Goal: Task Accomplishment & Management: Complete application form

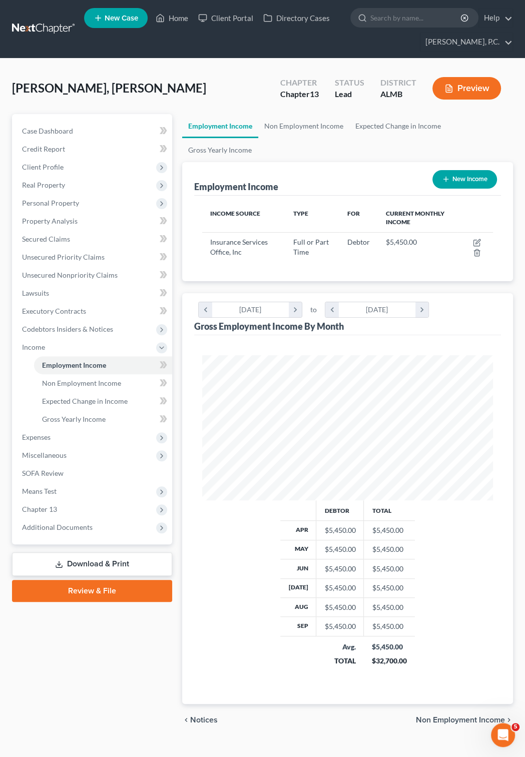
scroll to position [145, 310]
click at [105, 15] on link "New Case" at bounding box center [116, 18] width 64 height 20
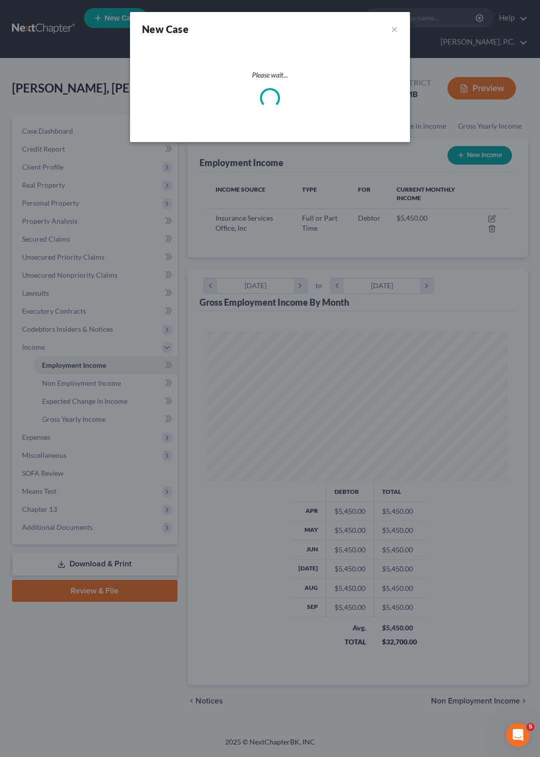
scroll to position [150, 321]
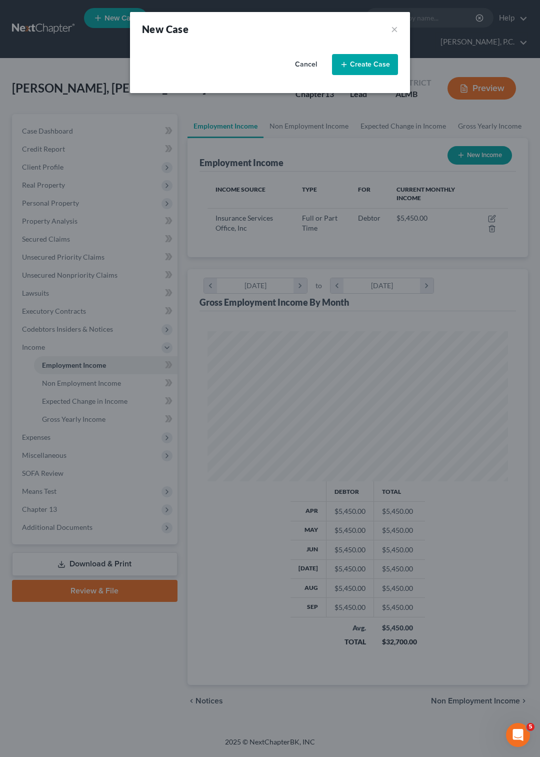
select select "0"
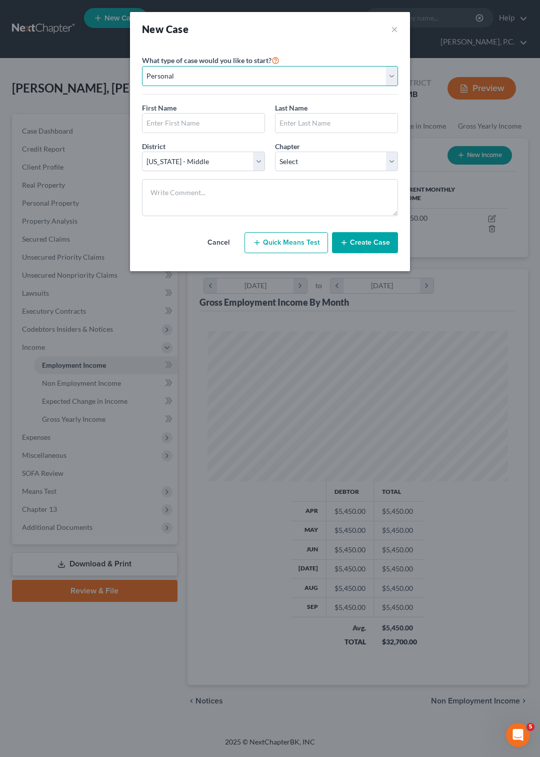
click at [142, 66] on select "Personal Business" at bounding box center [270, 76] width 256 height 20
click option "Personal" at bounding box center [0, 0] width 0 height 0
click at [396, 27] on button "×" at bounding box center [394, 29] width 7 height 14
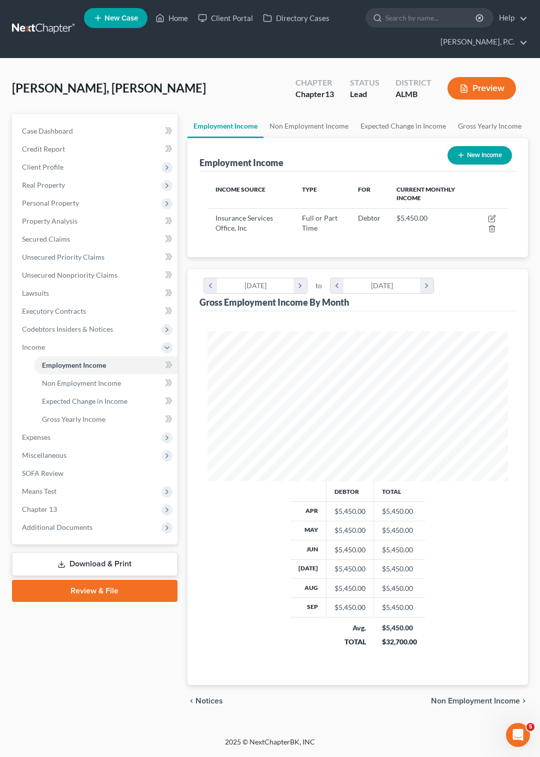
click at [127, 18] on span "New Case" at bounding box center [122, 19] width 34 height 8
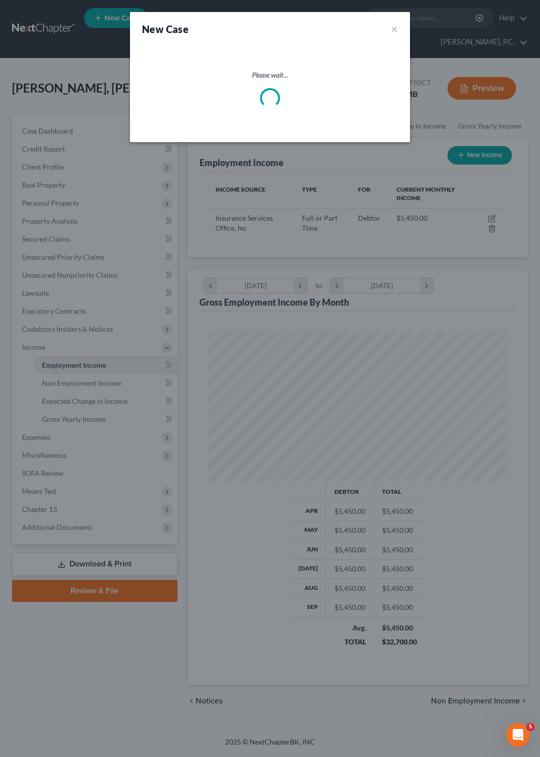
select select "0"
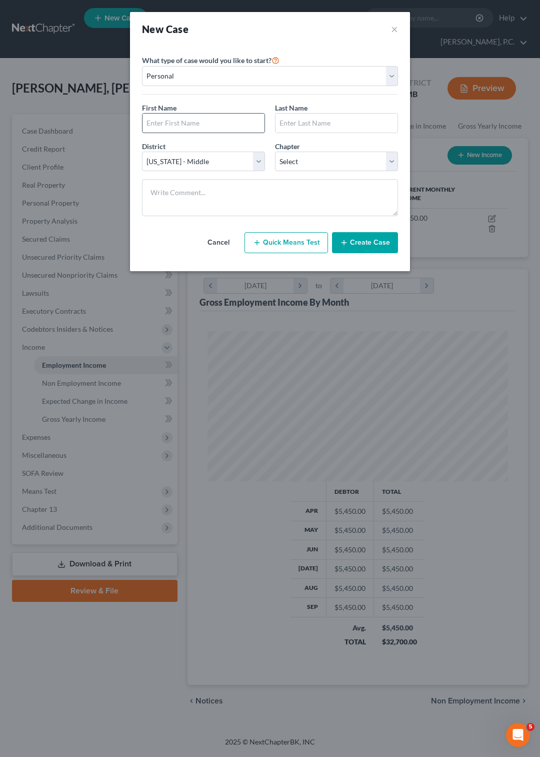
click at [168, 124] on input "text" at bounding box center [204, 123] width 122 height 19
click at [142, 66] on select "Personal Business" at bounding box center [270, 76] width 256 height 20
click at [392, 75] on select "Personal Business" at bounding box center [270, 76] width 256 height 20
click at [218, 130] on input "text" at bounding box center [204, 123] width 122 height 19
click at [275, 152] on select "Select 7 11 12 13" at bounding box center [336, 162] width 123 height 20
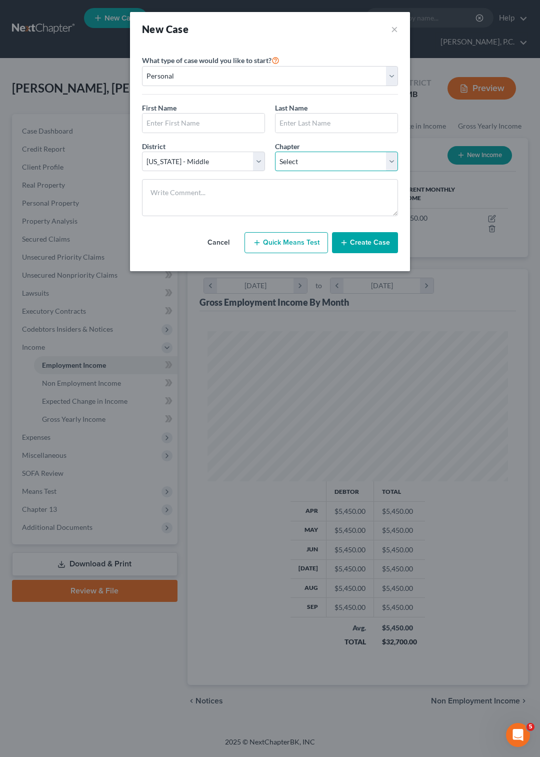
select select "3"
click option "13" at bounding box center [0, 0] width 0 height 0
click at [156, 124] on input "text" at bounding box center [204, 123] width 122 height 19
type input "[PERSON_NAME]"
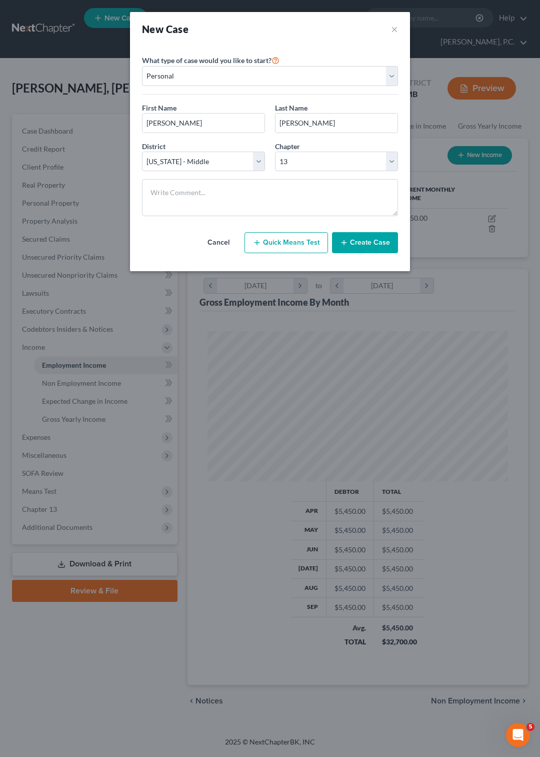
click at [360, 253] on button "Create Case" at bounding box center [365, 242] width 66 height 21
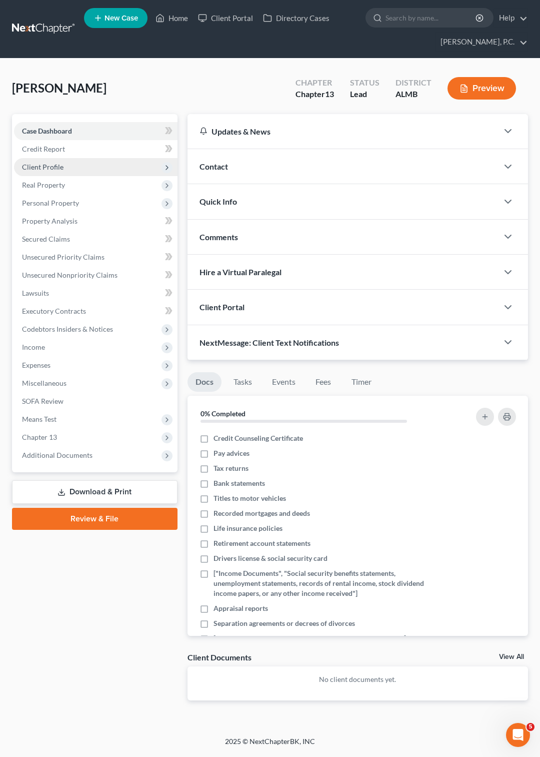
click at [50, 166] on span "Client Profile" at bounding box center [43, 167] width 42 height 9
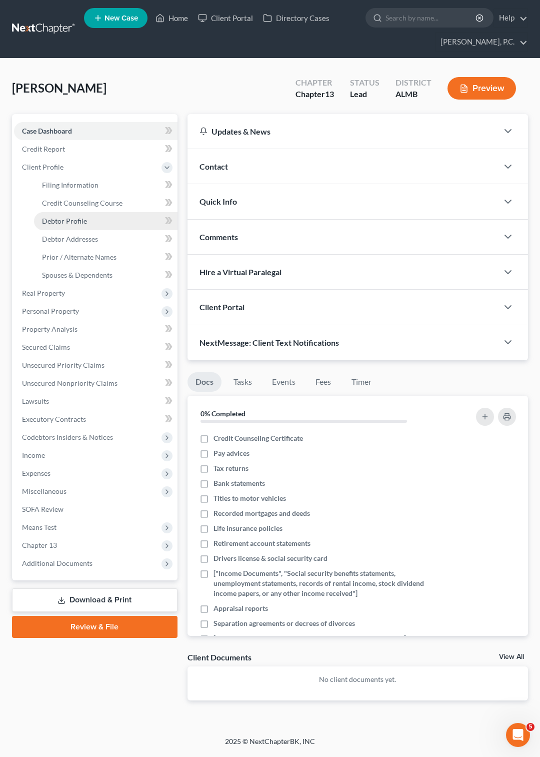
click at [78, 217] on span "Debtor Profile" at bounding box center [64, 221] width 45 height 9
select select "0"
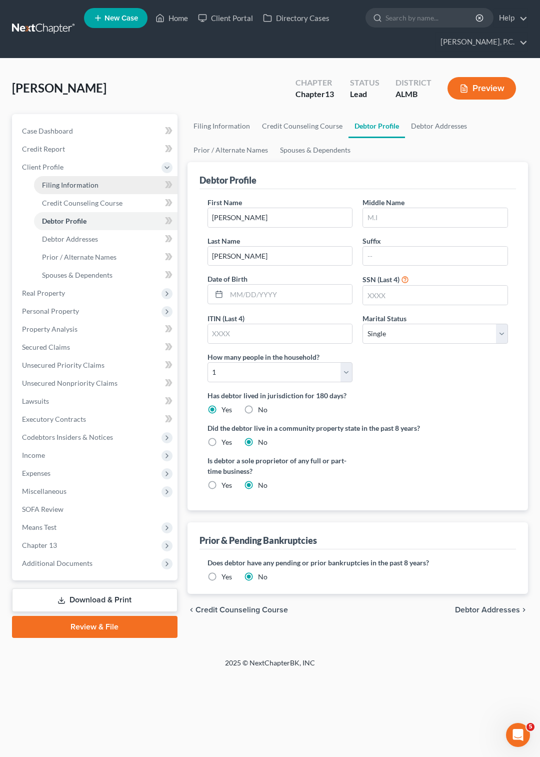
click at [69, 185] on span "Filing Information" at bounding box center [70, 185] width 57 height 9
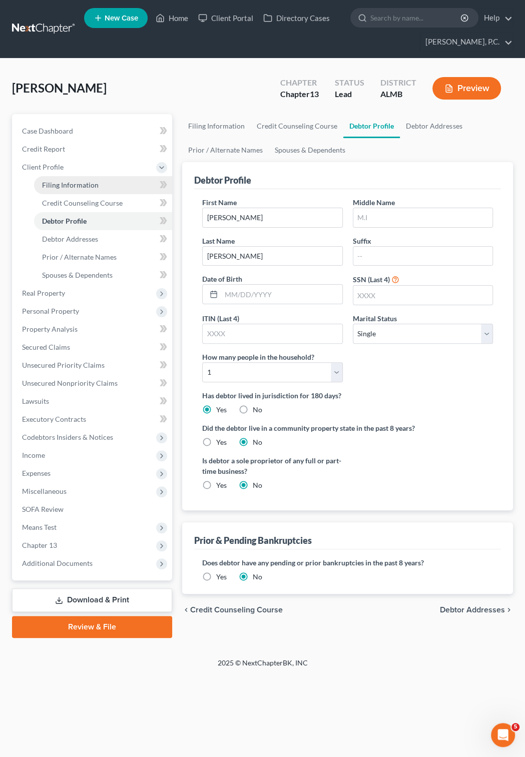
select select "1"
select select "0"
select select "3"
select select "0"
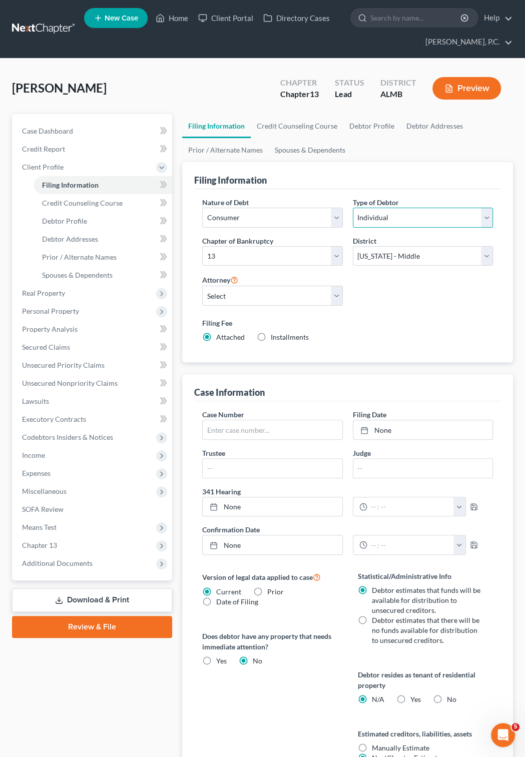
click at [353, 208] on select "Select Individual Joint" at bounding box center [423, 218] width 140 height 20
select select "1"
click option "Joint" at bounding box center [0, 0] width 0 height 0
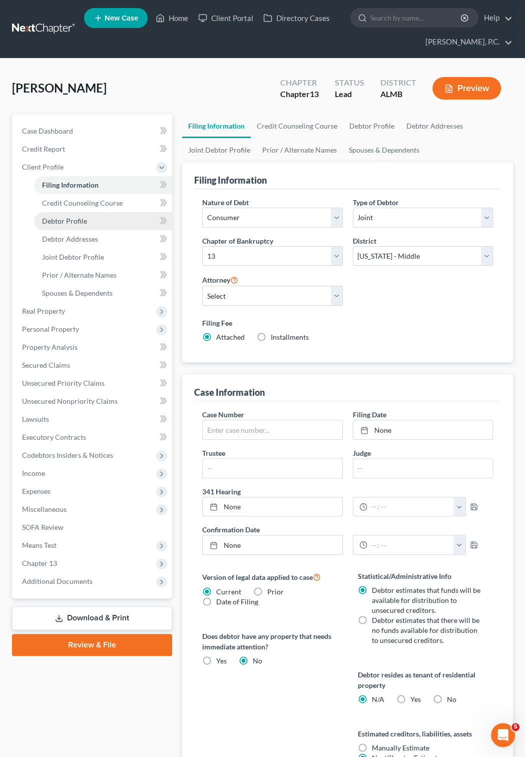
click at [66, 219] on span "Debtor Profile" at bounding box center [64, 221] width 45 height 9
select select "1"
select select "0"
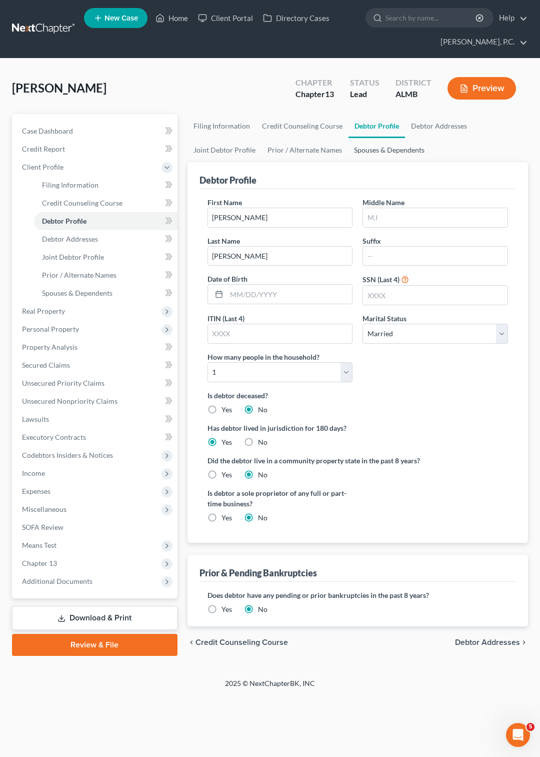
click at [369, 150] on link "Spouses & Dependents" at bounding box center [389, 150] width 83 height 24
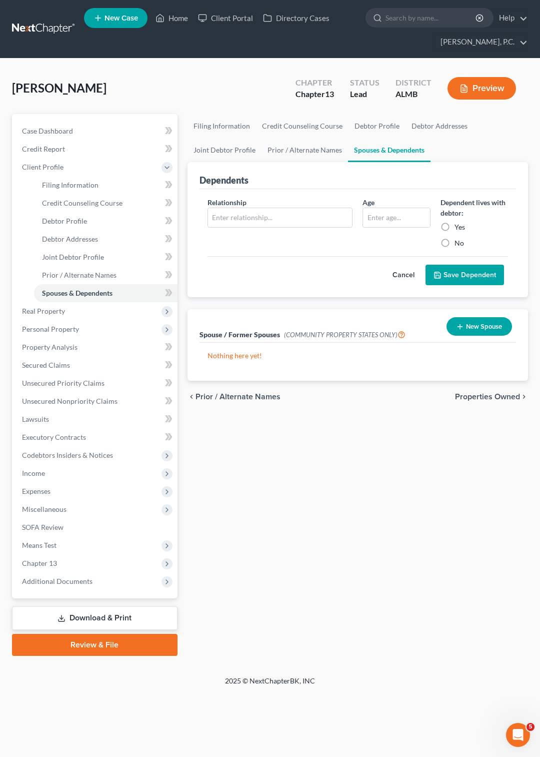
click at [481, 328] on button "New Spouse" at bounding box center [480, 326] width 66 height 19
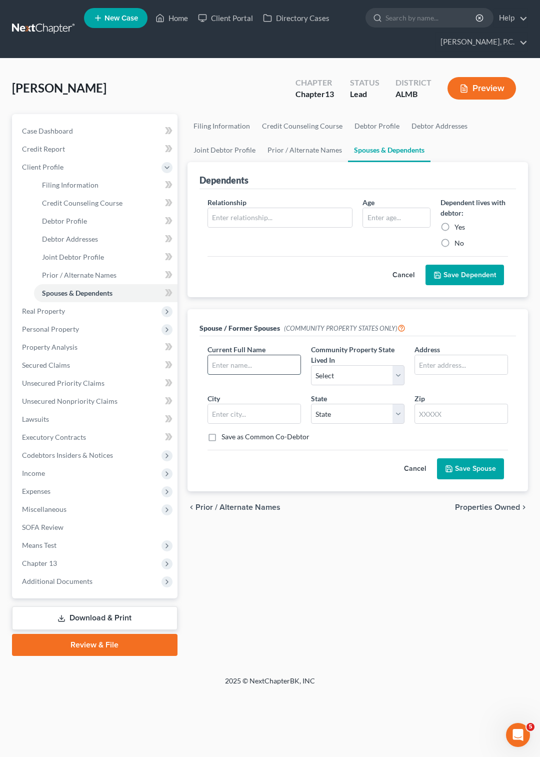
click at [213, 362] on input "text" at bounding box center [254, 364] width 93 height 19
click at [420, 469] on button "Cancel" at bounding box center [415, 469] width 44 height 20
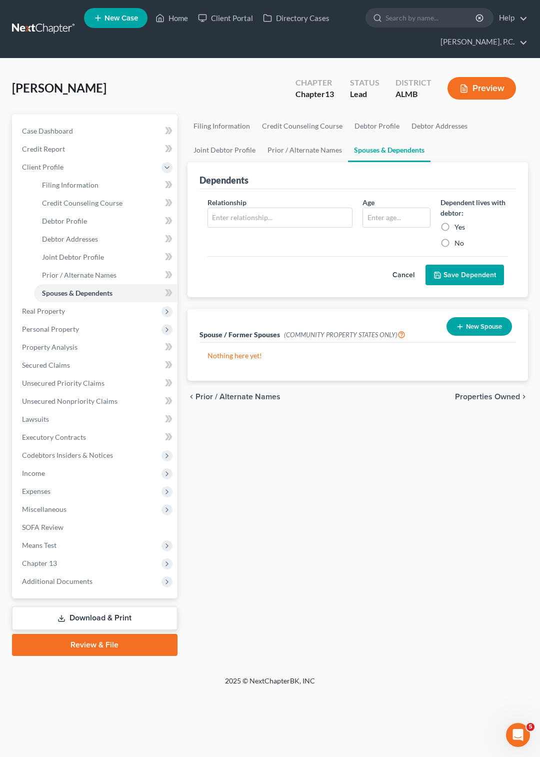
click at [403, 276] on button "Cancel" at bounding box center [404, 275] width 44 height 20
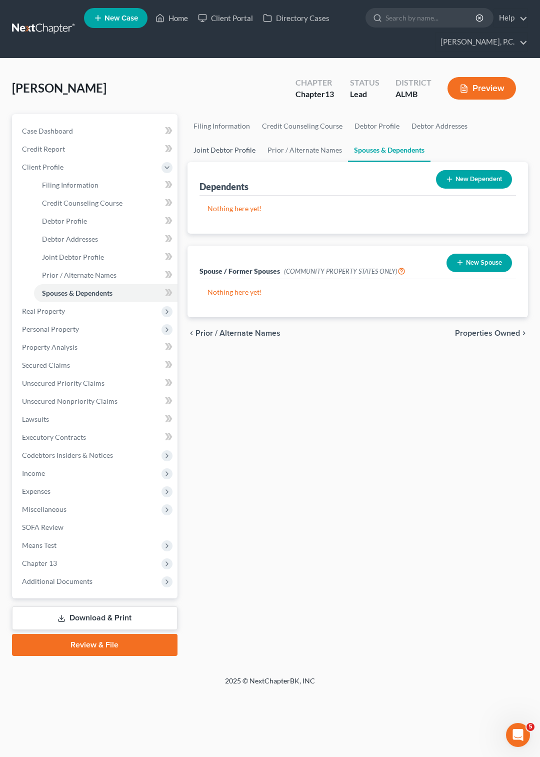
click at [222, 149] on link "Joint Debtor Profile" at bounding box center [225, 150] width 74 height 24
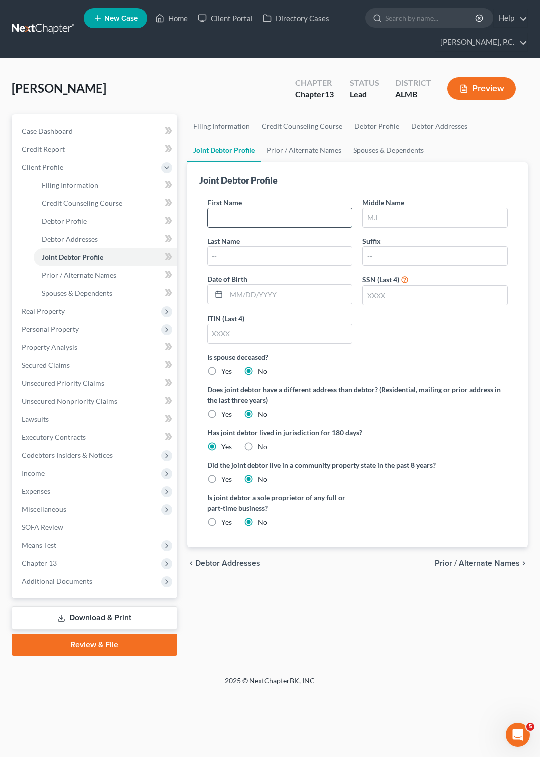
click at [235, 217] on input "text" at bounding box center [280, 217] width 145 height 19
type input "[PERSON_NAME]"
type input "[DATE]"
type input "6448"
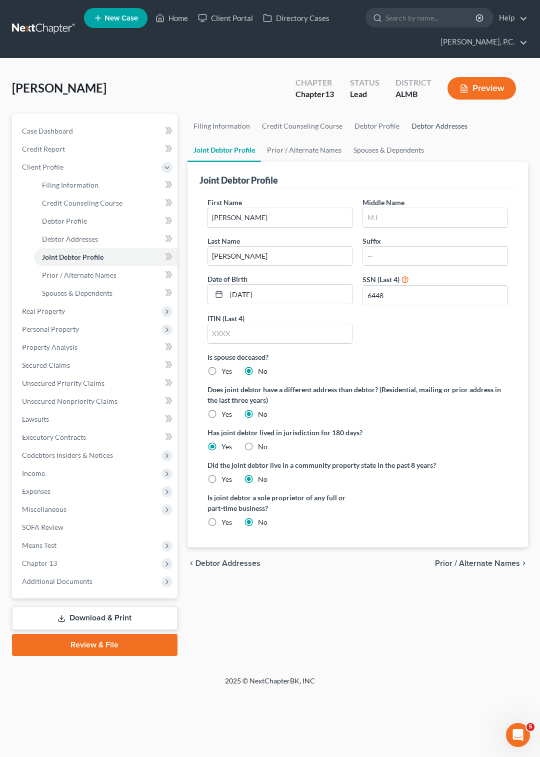
click at [420, 128] on link "Debtor Addresses" at bounding box center [440, 126] width 68 height 24
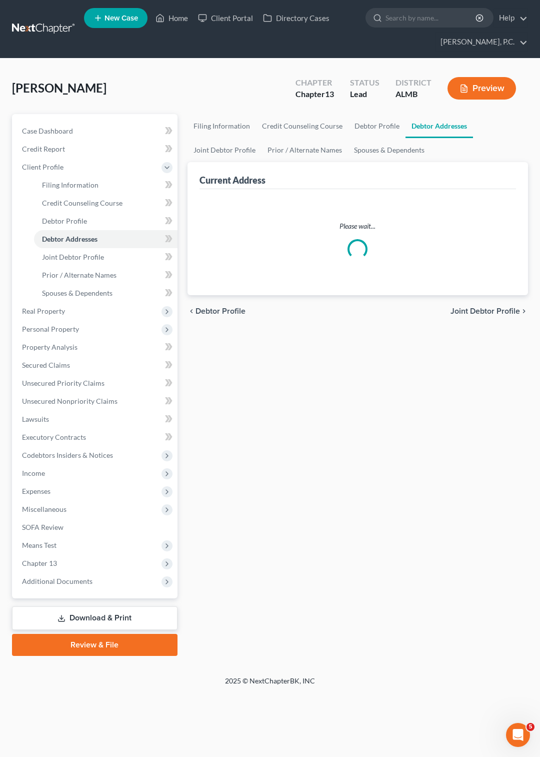
select select "0"
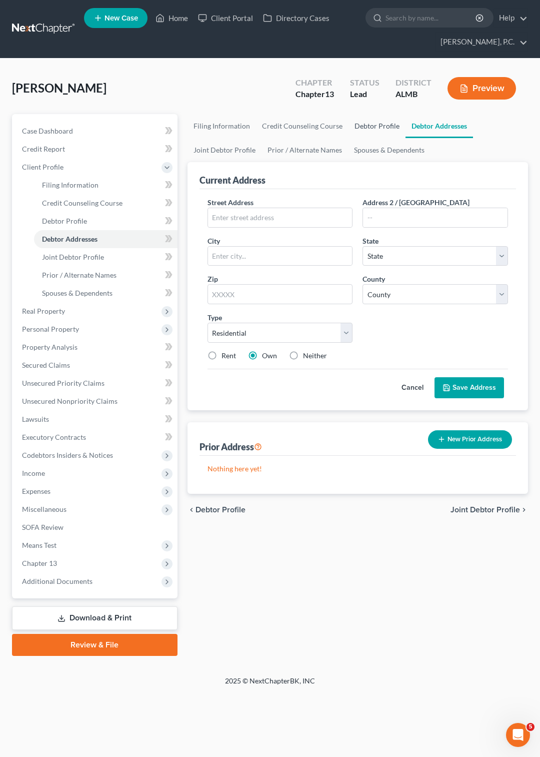
click at [366, 126] on link "Debtor Profile" at bounding box center [377, 126] width 57 height 24
select select "1"
select select "0"
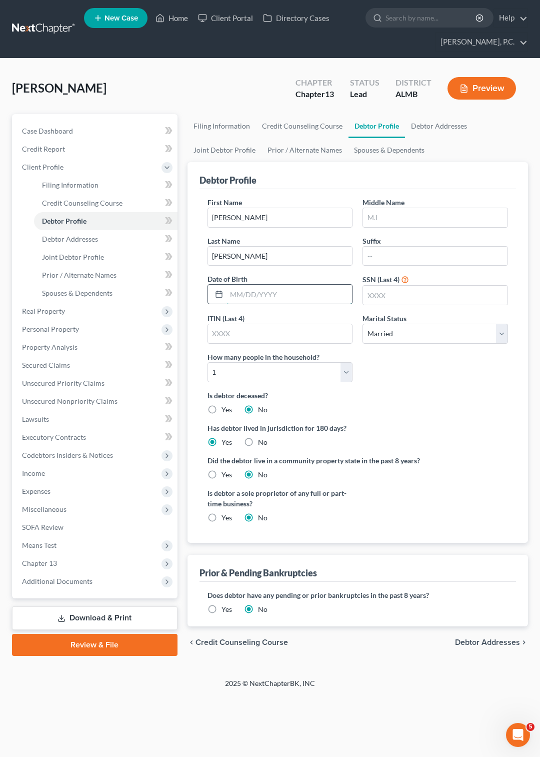
click at [236, 297] on input "text" at bounding box center [290, 294] width 126 height 19
type input "[DATE]"
type input "9107"
click at [432, 126] on link "Debtor Addresses" at bounding box center [439, 126] width 68 height 24
select select "0"
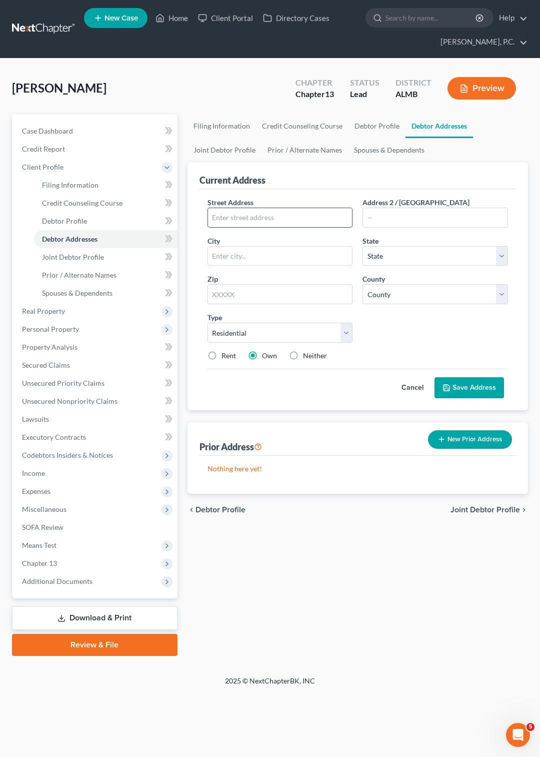
click at [247, 213] on input "text" at bounding box center [280, 217] width 145 height 19
type input "[STREET_ADDRESS]"
type input "[PERSON_NAME]"
select select "0"
type input "36109"
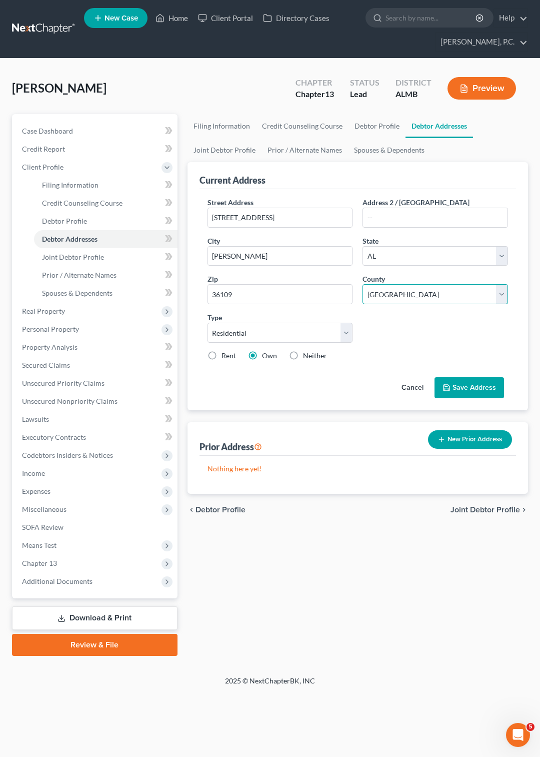
select select "50"
click at [471, 382] on button "Save Address" at bounding box center [470, 387] width 70 height 21
